Goal: Find contact information: Find contact information

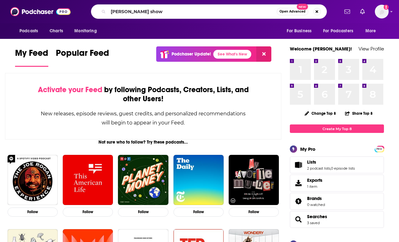
type input "[PERSON_NAME] show"
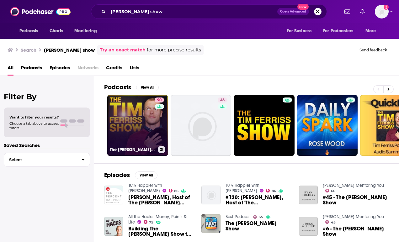
click at [140, 128] on link "90 The [PERSON_NAME] Show" at bounding box center [137, 125] width 61 height 61
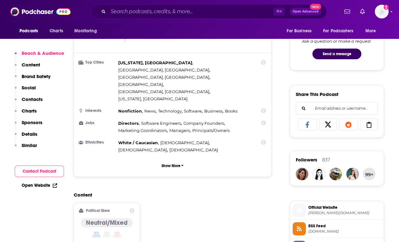
scroll to position [347, 0]
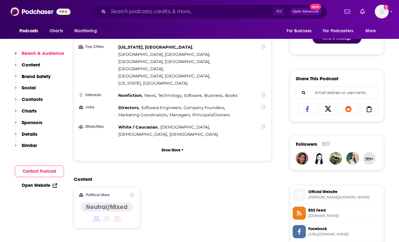
click at [38, 87] on div "Reach & Audience Content Brand Safety Social Contacts Charts Sponsors Details S…" at bounding box center [39, 102] width 49 height 104
click at [31, 87] on p "Social" at bounding box center [29, 88] width 14 height 6
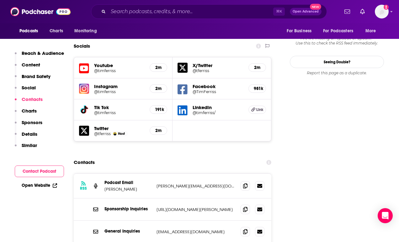
scroll to position [712, 0]
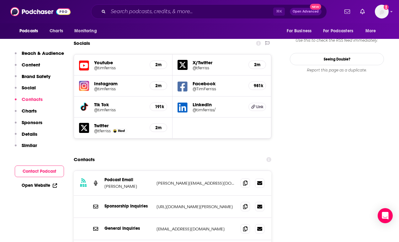
click at [202, 181] on p "[PERSON_NAME][EMAIL_ADDRESS][DOMAIN_NAME]" at bounding box center [195, 183] width 79 height 5
click at [245, 180] on icon at bounding box center [245, 182] width 4 height 5
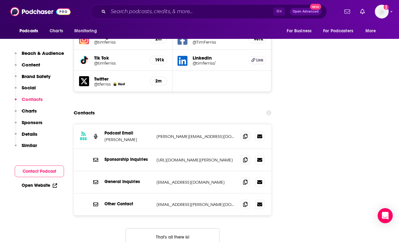
scroll to position [762, 0]
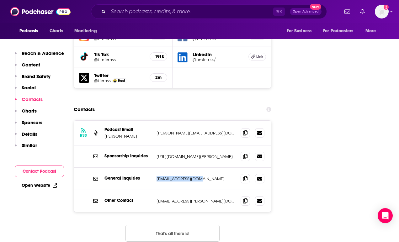
drag, startPoint x: 206, startPoint y: 137, endPoint x: 155, endPoint y: 136, distance: 51.4
click at [155, 168] on div "General Inquiries [EMAIL_ADDRESS][DOMAIN_NAME] [EMAIL_ADDRESS][DOMAIN_NAME]" at bounding box center [173, 179] width 198 height 22
copy p "[EMAIL_ADDRESS][DOMAIN_NAME]"
